Goal: Use online tool/utility: Utilize a website feature to perform a specific function

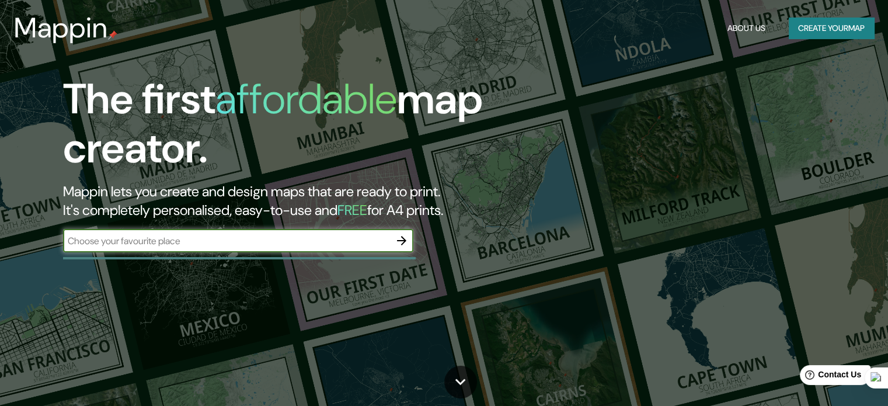
click at [311, 248] on div "​" at bounding box center [238, 240] width 350 height 23
type input "[GEOGRAPHIC_DATA]"
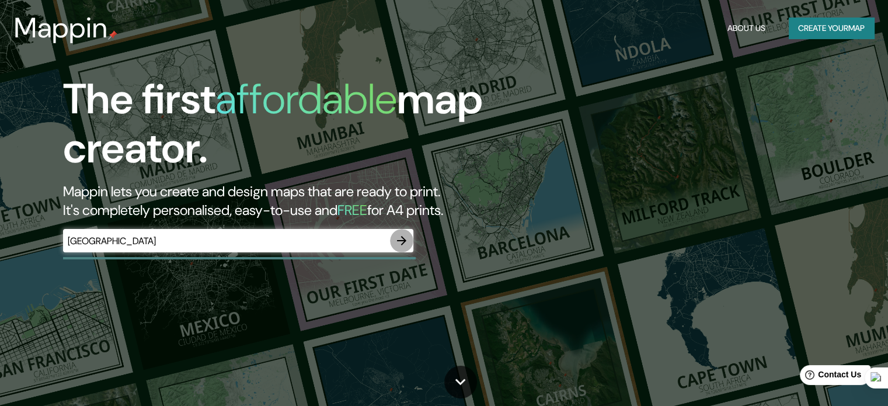
click at [406, 239] on icon "button" at bounding box center [402, 241] width 14 height 14
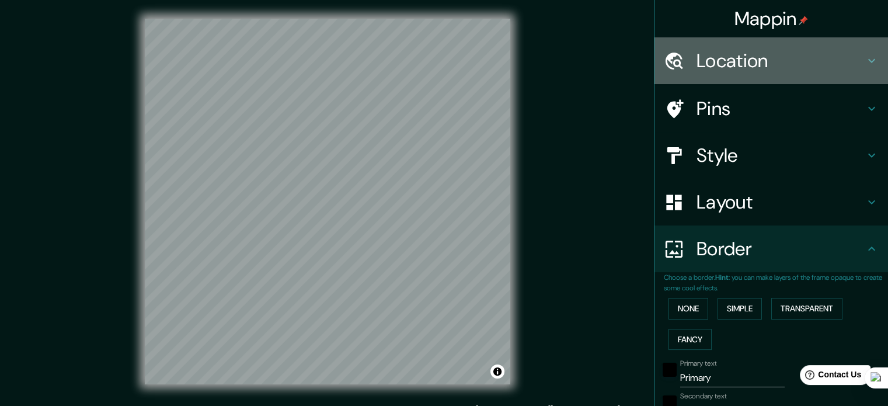
click at [712, 62] on h4 "Location" at bounding box center [781, 60] width 168 height 23
type input "56"
type input "28"
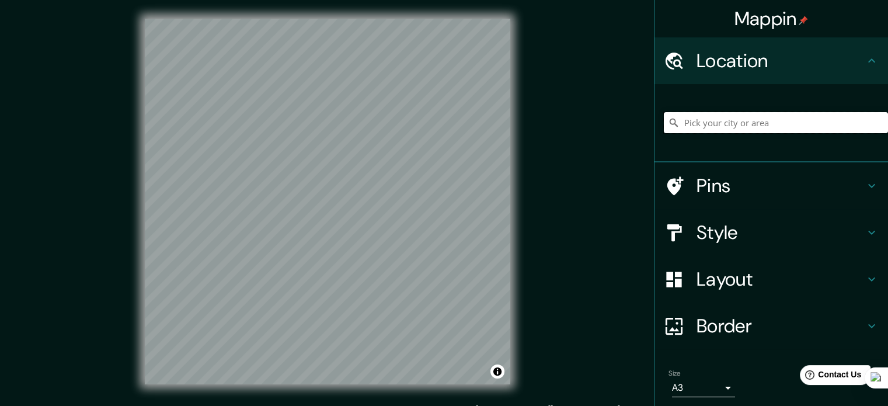
click at [721, 124] on input "Pick your city or area" at bounding box center [776, 122] width 224 height 21
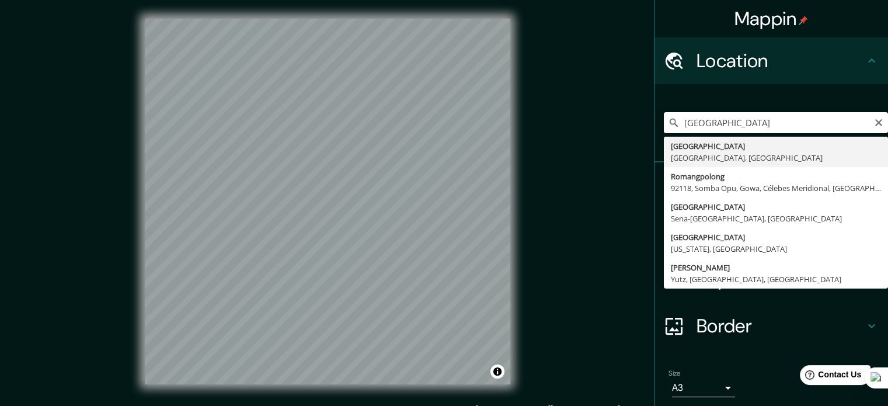
type input "[GEOGRAPHIC_DATA], [GEOGRAPHIC_DATA], [GEOGRAPHIC_DATA]"
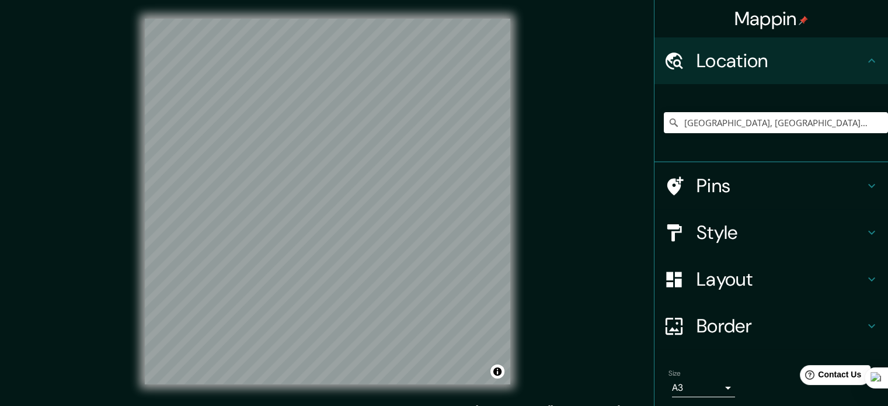
click at [697, 183] on h4 "Pins" at bounding box center [781, 185] width 168 height 23
type input "56"
type input "28"
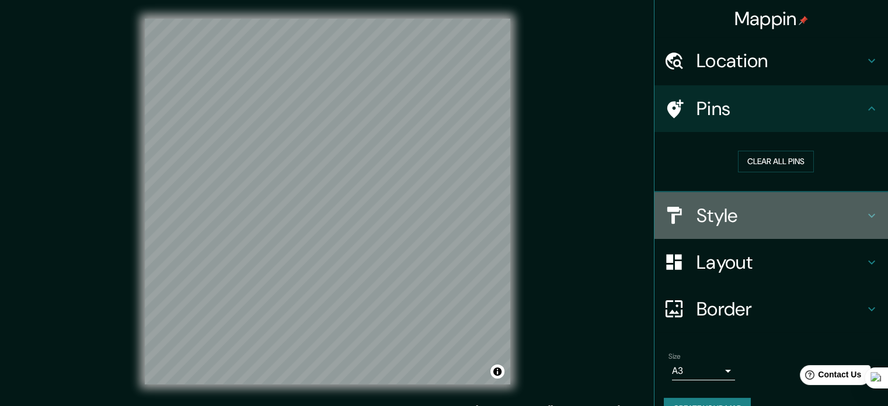
click at [725, 217] on h4 "Style" at bounding box center [781, 215] width 168 height 23
type input "56"
type input "28"
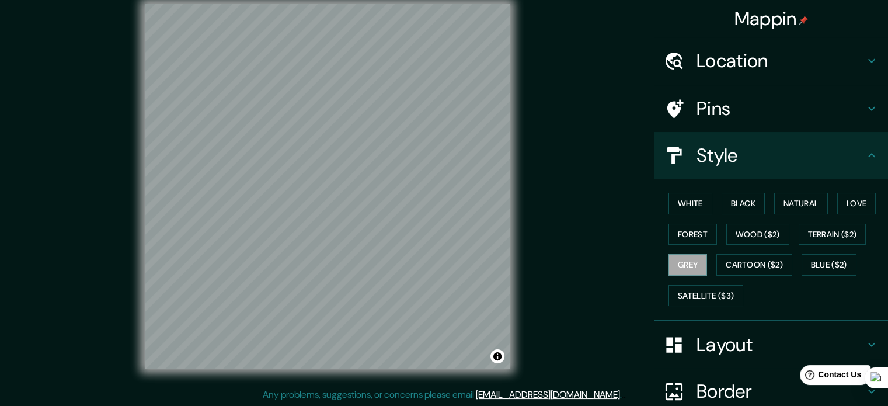
click at [736, 92] on div "Pins" at bounding box center [772, 108] width 234 height 47
type input "56"
type input "28"
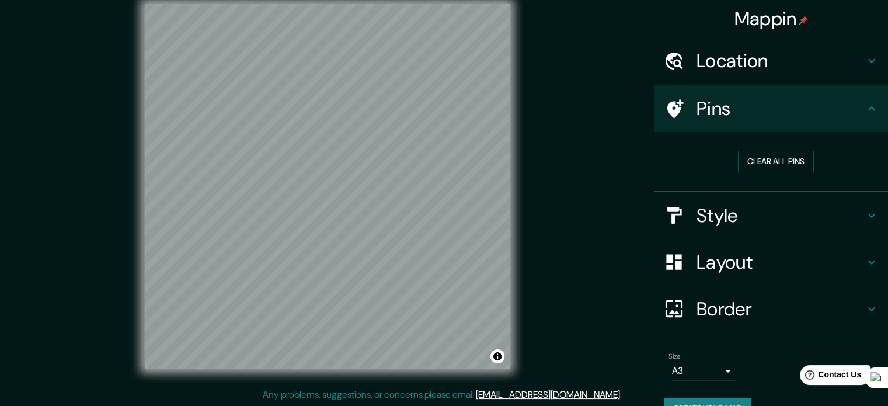
scroll to position [26, 0]
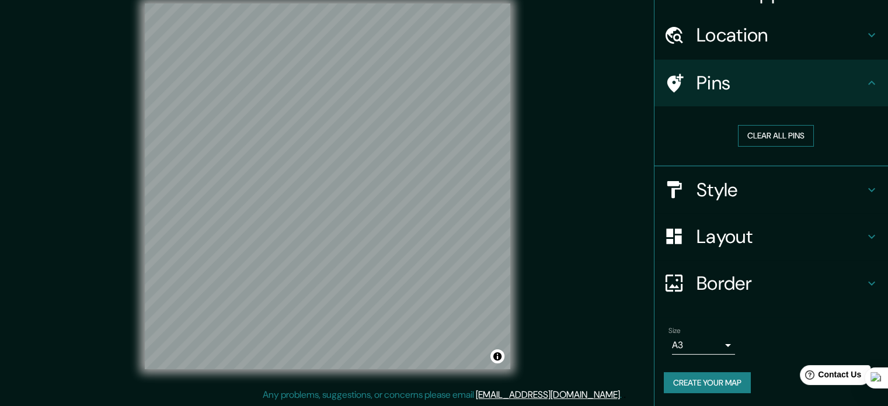
click at [759, 134] on button "Clear all pins" at bounding box center [776, 136] width 76 height 22
click at [756, 67] on div "Pins" at bounding box center [772, 83] width 234 height 47
click at [715, 92] on h4 "Pins" at bounding box center [781, 82] width 168 height 23
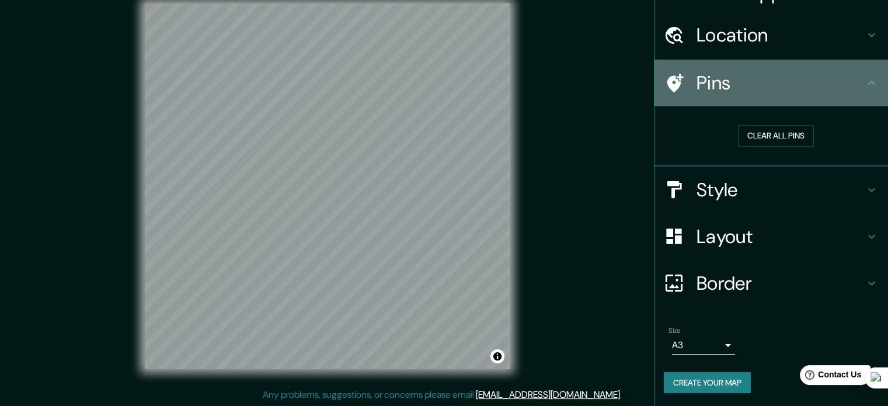
click at [668, 76] on icon at bounding box center [675, 83] width 16 height 19
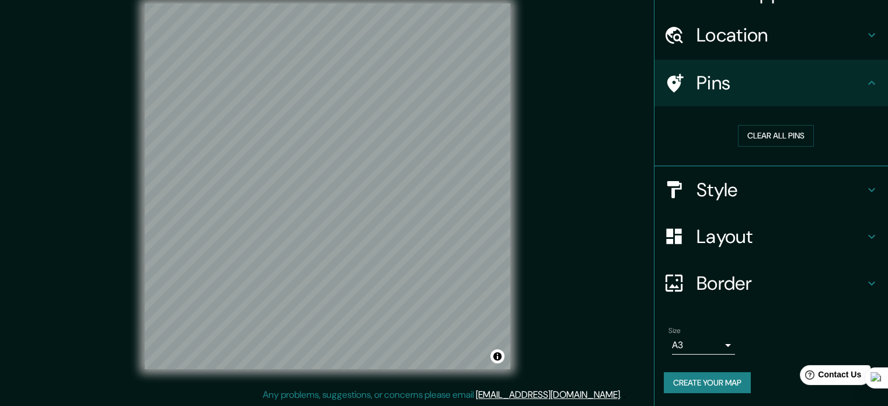
click at [726, 192] on h4 "Style" at bounding box center [781, 189] width 168 height 23
type input "56"
type input "28"
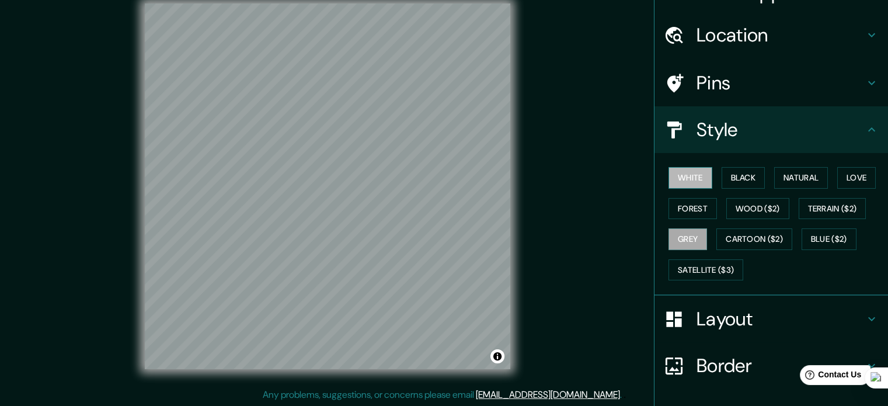
click at [695, 178] on button "White" at bounding box center [691, 178] width 44 height 22
click at [722, 173] on button "Black" at bounding box center [744, 178] width 44 height 22
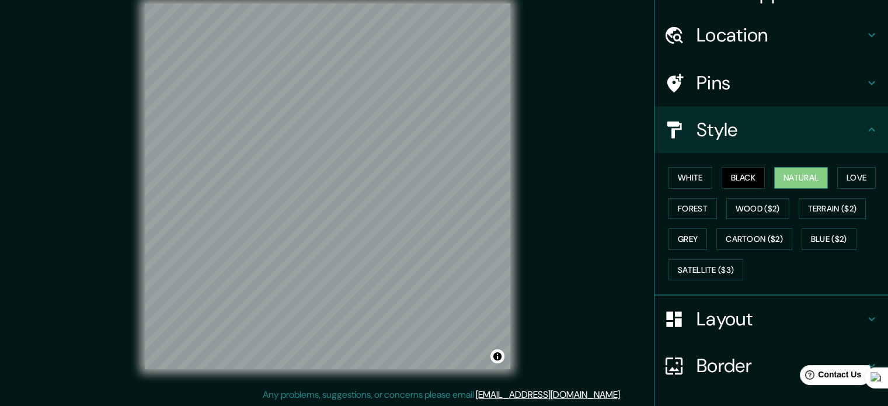
click at [782, 169] on button "Natural" at bounding box center [801, 178] width 54 height 22
click at [830, 169] on div "White Black Natural Love Forest Wood ($2) Terrain ($2) Grey Cartoon ($2) Blue (…" at bounding box center [776, 223] width 224 height 123
click at [837, 179] on button "Love" at bounding box center [856, 178] width 39 height 22
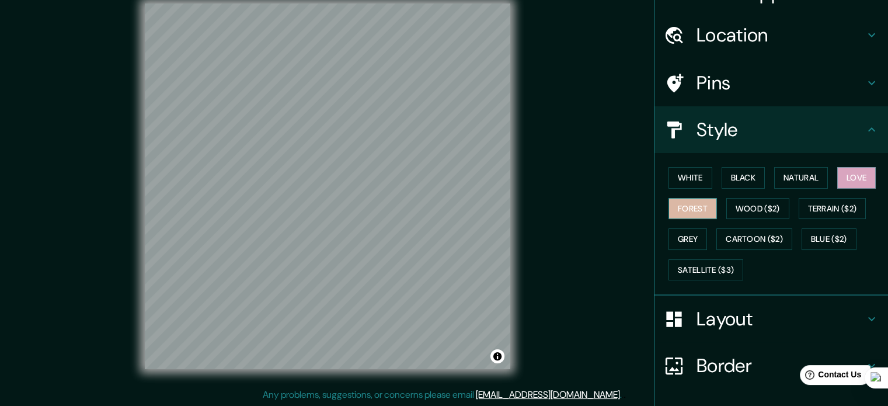
click at [679, 212] on button "Forest" at bounding box center [693, 209] width 48 height 22
click at [498, 354] on button "Toggle attribution" at bounding box center [497, 356] width 14 height 14
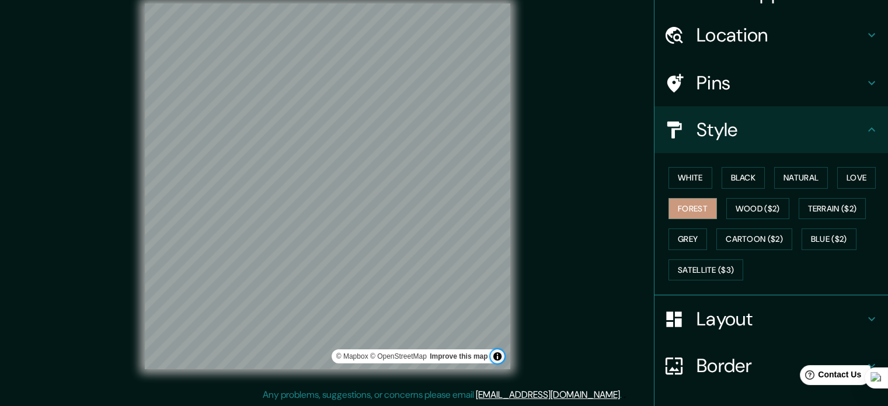
click at [498, 354] on button "Toggle attribution" at bounding box center [497, 356] width 14 height 14
